Goal: Navigation & Orientation: Find specific page/section

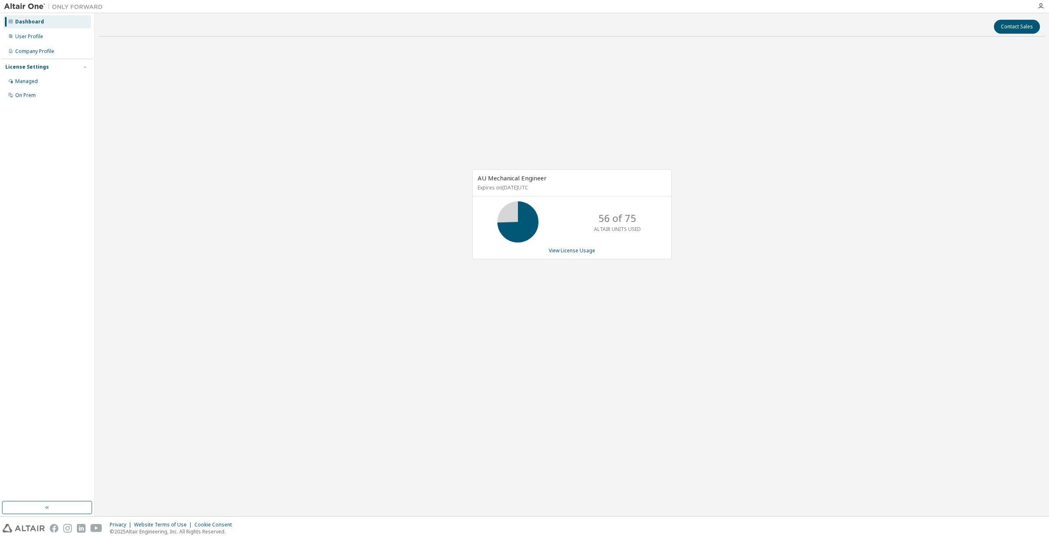
click at [672, 148] on div "AU Mechanical Engineer Expires on [DATE] UTC 56 of 75 ALTAIR UNITS USED View Li…" at bounding box center [572, 218] width 946 height 351
